Goal: Task Accomplishment & Management: Use online tool/utility

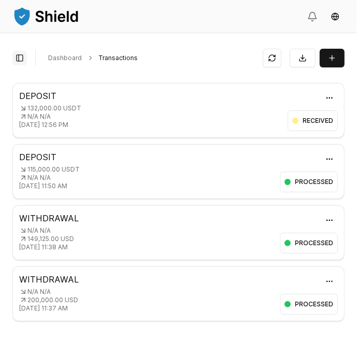
click at [16, 58] on button "Toggle Sidebar" at bounding box center [19, 58] width 14 height 14
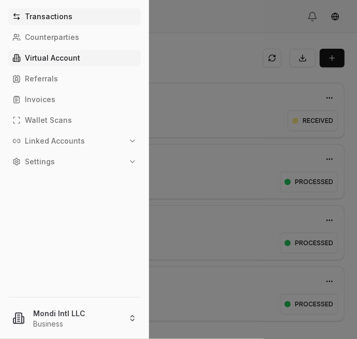
click at [37, 60] on p "Virtual Account" at bounding box center [52, 57] width 55 height 7
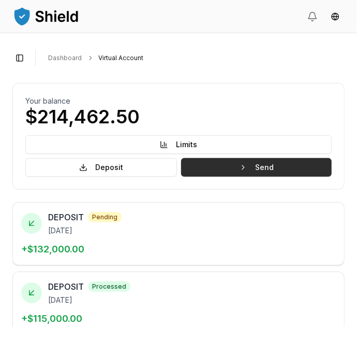
click at [297, 166] on button "Send" at bounding box center [256, 167] width 151 height 19
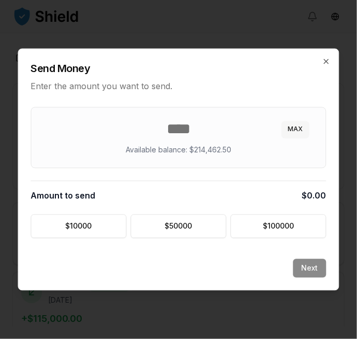
click at [306, 129] on button "MAX" at bounding box center [295, 129] width 27 height 17
type input "********"
click at [314, 266] on button "Next" at bounding box center [309, 268] width 33 height 19
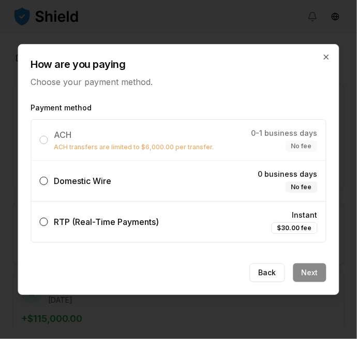
click at [52, 182] on div "Domestic Wire" at bounding box center [76, 180] width 72 height 12
click at [48, 182] on button "Domestic Wire 0 business days No fee" at bounding box center [44, 181] width 8 height 8
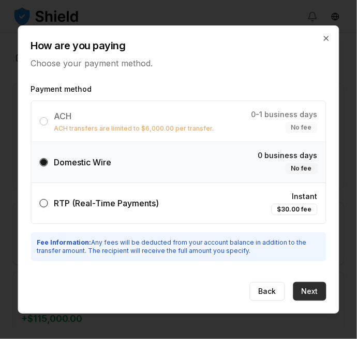
click at [324, 287] on button "Next" at bounding box center [309, 291] width 33 height 19
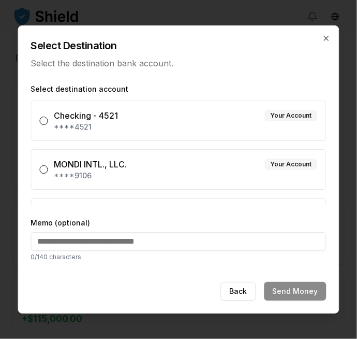
click at [46, 167] on button "MONDI INTL., LLC. Your Account ****9106" at bounding box center [44, 169] width 8 height 8
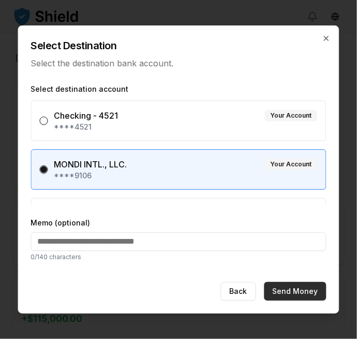
click at [315, 289] on button "Send Money" at bounding box center [295, 291] width 62 height 19
